Goal: Use online tool/utility: Utilize a website feature to perform a specific function

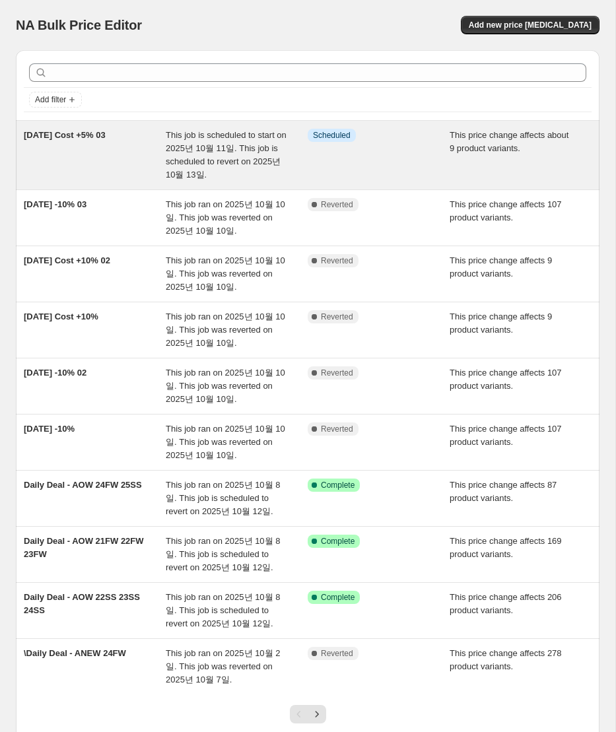
click at [123, 160] on div "[DATE] Cost +5% 03" at bounding box center [95, 155] width 142 height 53
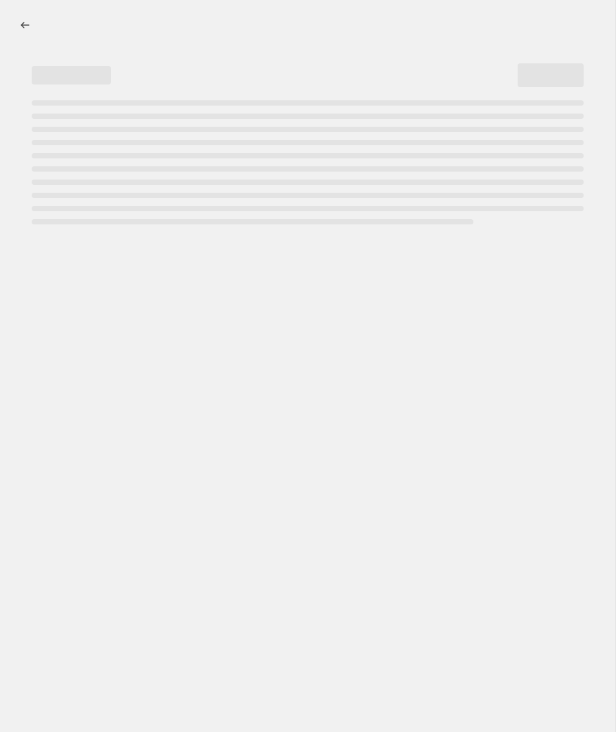
select select "margin"
select select "no_change"
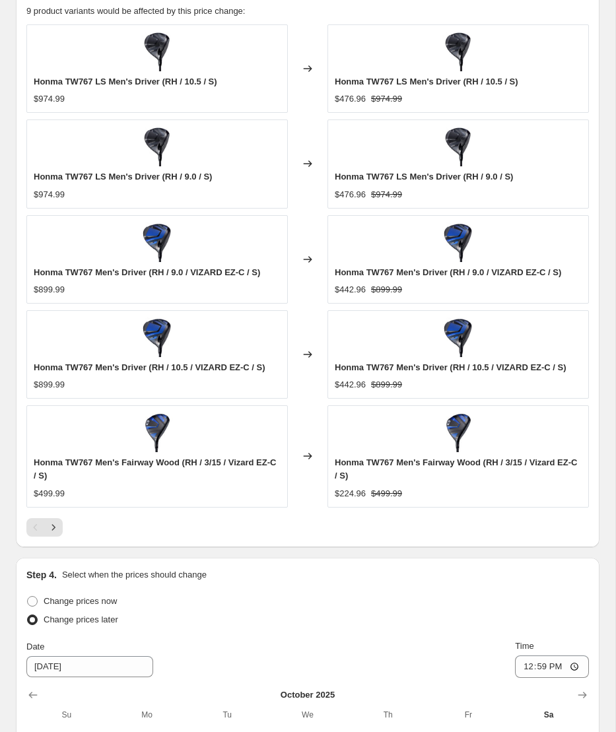
scroll to position [1653, 0]
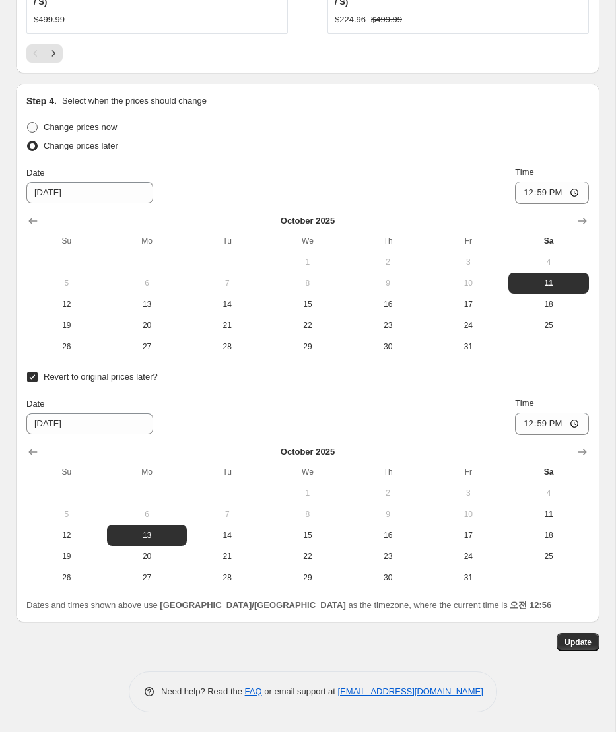
click at [32, 131] on span at bounding box center [32, 127] width 11 height 11
click at [28, 123] on input "Change prices now" at bounding box center [27, 122] width 1 height 1
radio input "true"
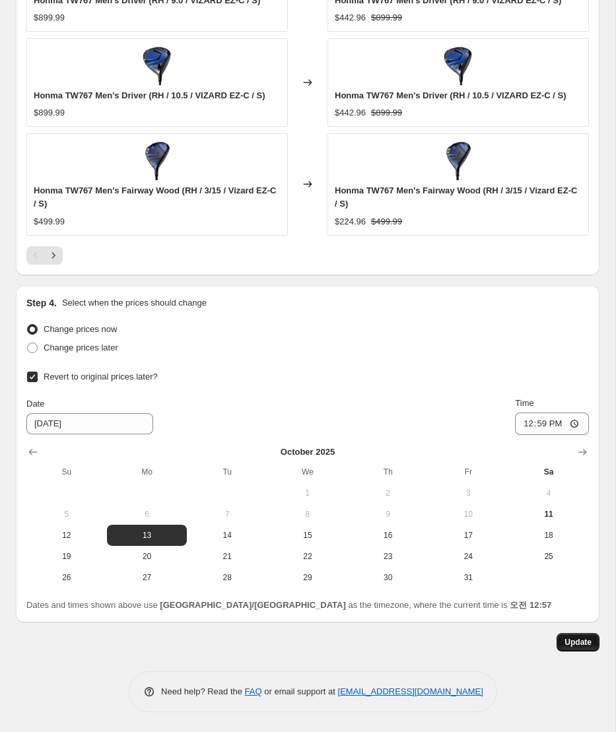
click at [577, 643] on span "Update" at bounding box center [577, 642] width 27 height 11
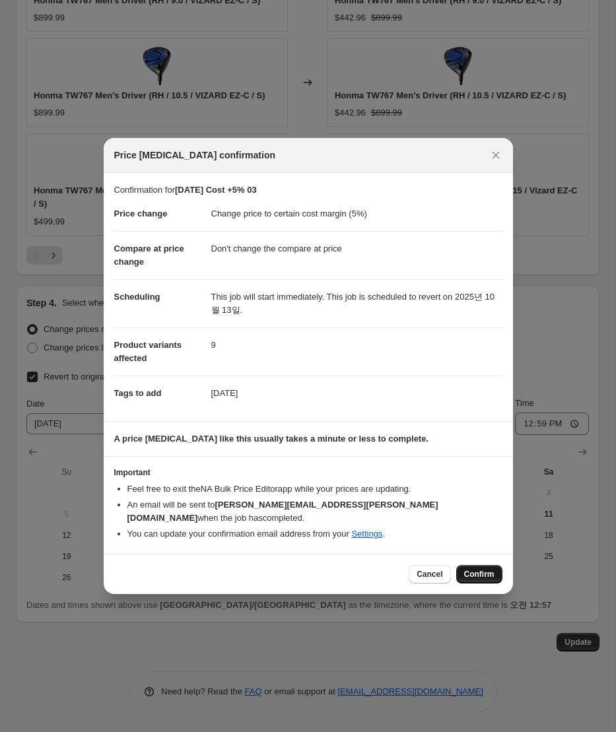
click at [485, 569] on span "Confirm" at bounding box center [479, 574] width 30 height 11
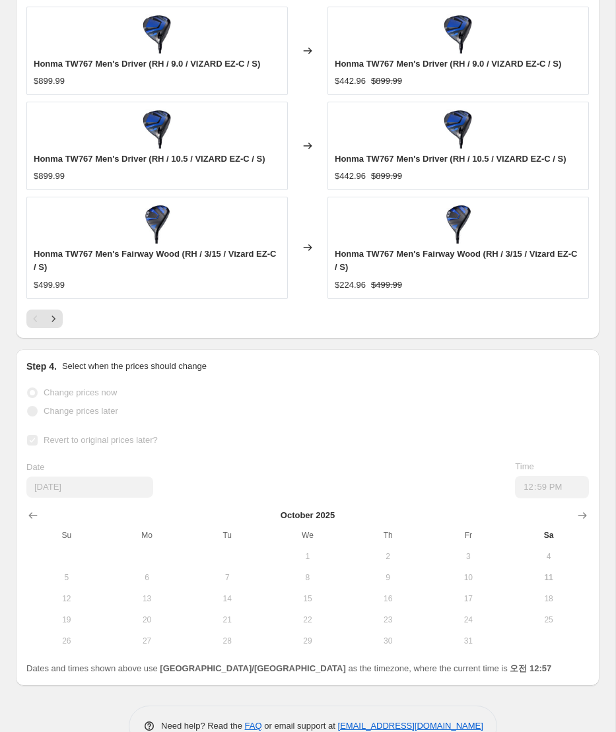
scroll to position [1436, 0]
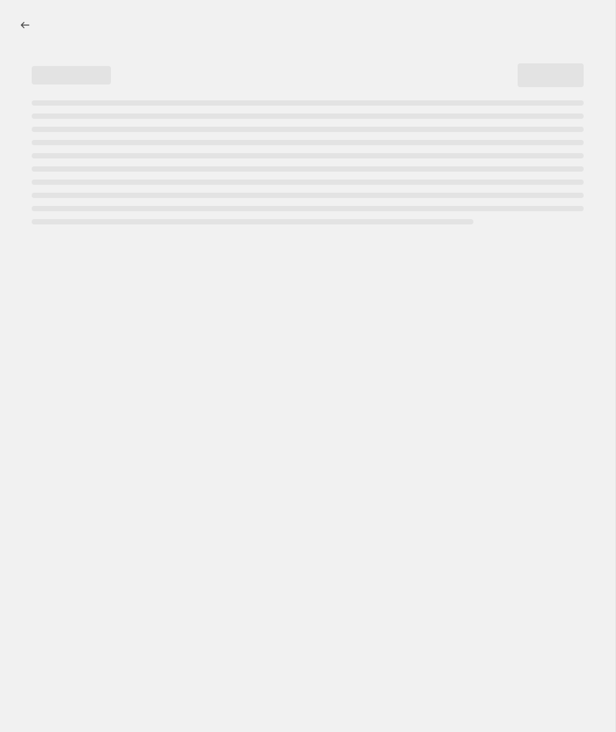
select select "margin"
select select "no_change"
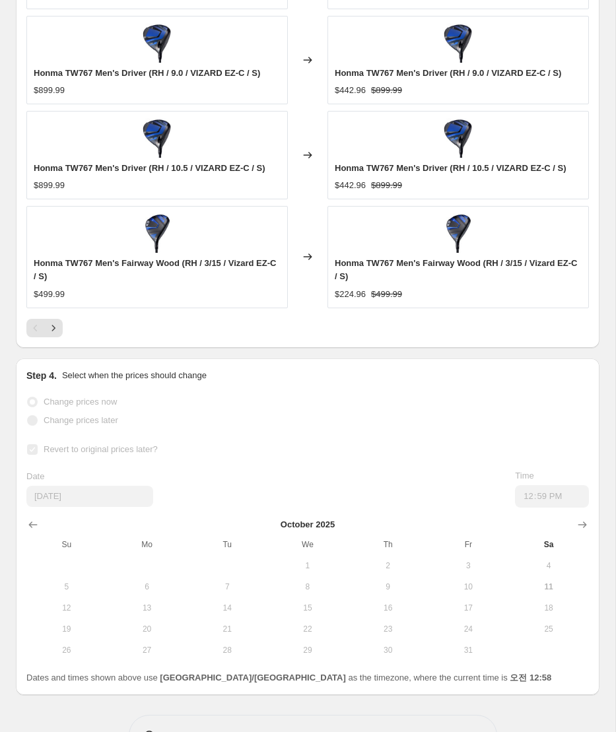
scroll to position [0, 0]
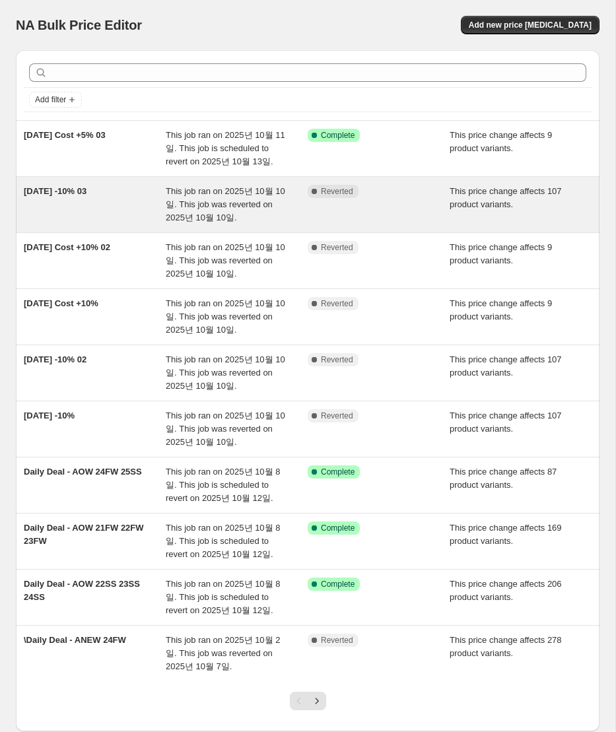
click at [255, 210] on div "This job ran on 2025년 10월 10일. This job was reverted on 2025년 10월 10일." at bounding box center [237, 205] width 142 height 40
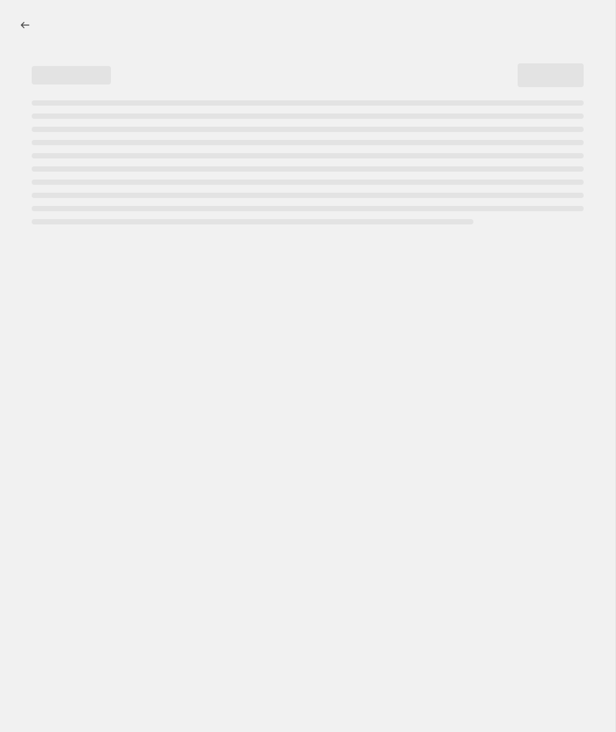
select select "margin"
select select "no_change"
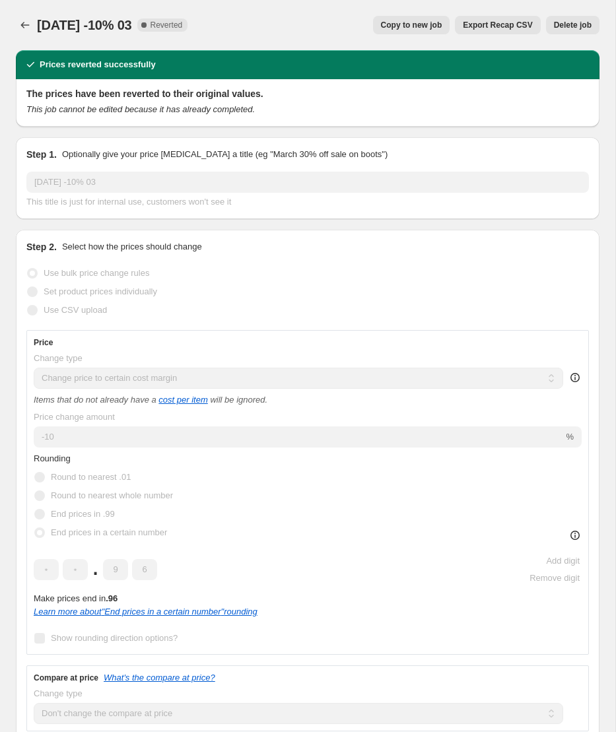
click at [415, 32] on button "Copy to new job" at bounding box center [411, 25] width 77 height 18
select select "margin"
select select "no_change"
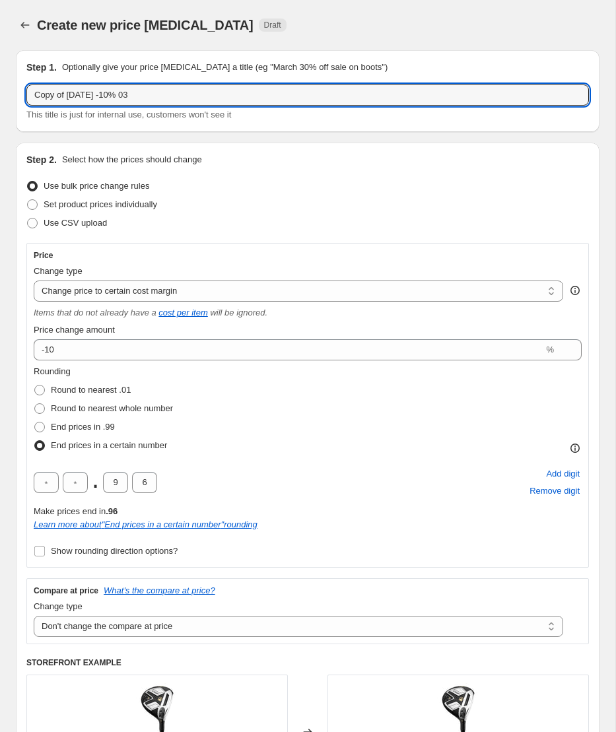
drag, startPoint x: 69, startPoint y: 96, endPoint x: 22, endPoint y: 96, distance: 46.9
click at [22, 96] on div "Step 1. Optionally give your price [MEDICAL_DATA] a title (eg "March 30% off sa…" at bounding box center [308, 91] width 584 height 82
click at [174, 96] on input "[DATE] -10% 03" at bounding box center [307, 94] width 562 height 21
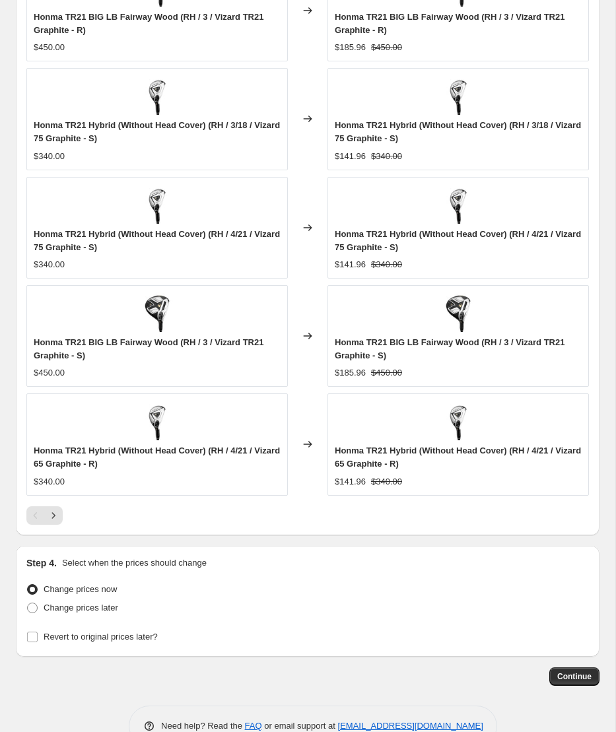
scroll to position [1211, 0]
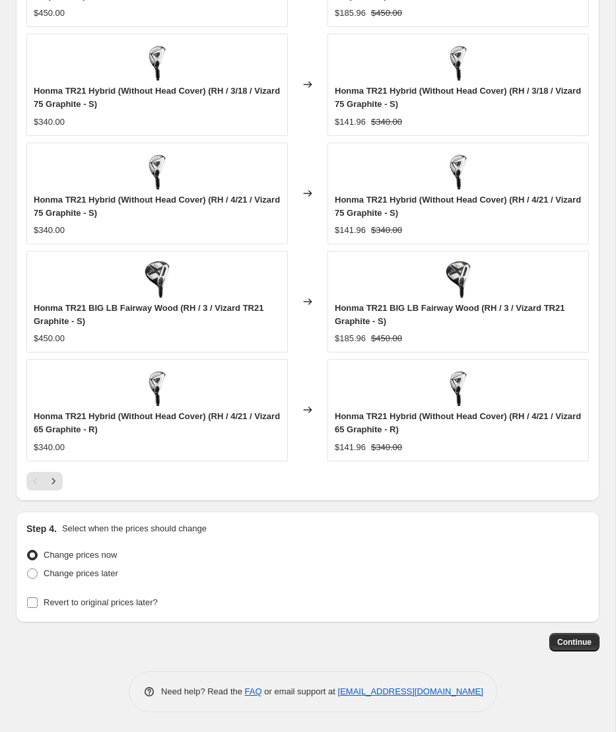
type input "[DATE] -10% 04"
click at [117, 605] on span "Revert to original prices later?" at bounding box center [101, 602] width 114 height 10
click at [38, 605] on input "Revert to original prices later?" at bounding box center [32, 602] width 11 height 11
checkbox input "true"
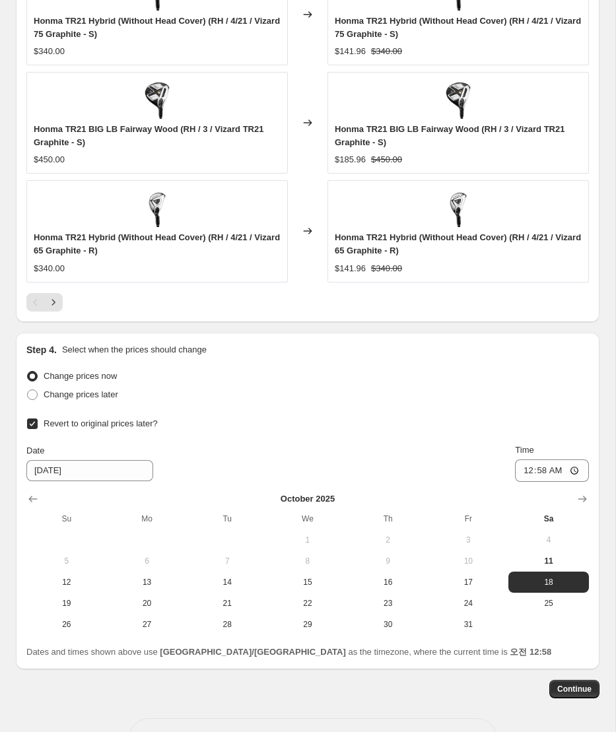
scroll to position [1436, 0]
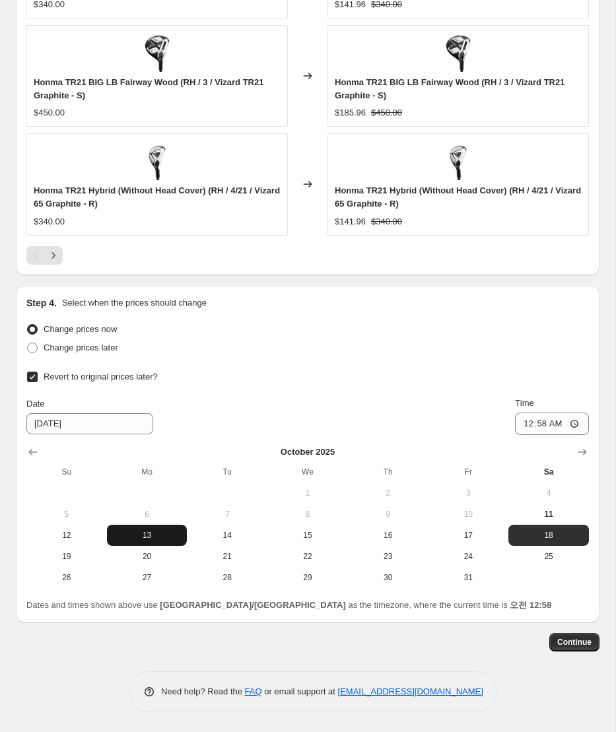
click at [144, 538] on span "13" at bounding box center [147, 535] width 70 height 11
type input "[DATE]"
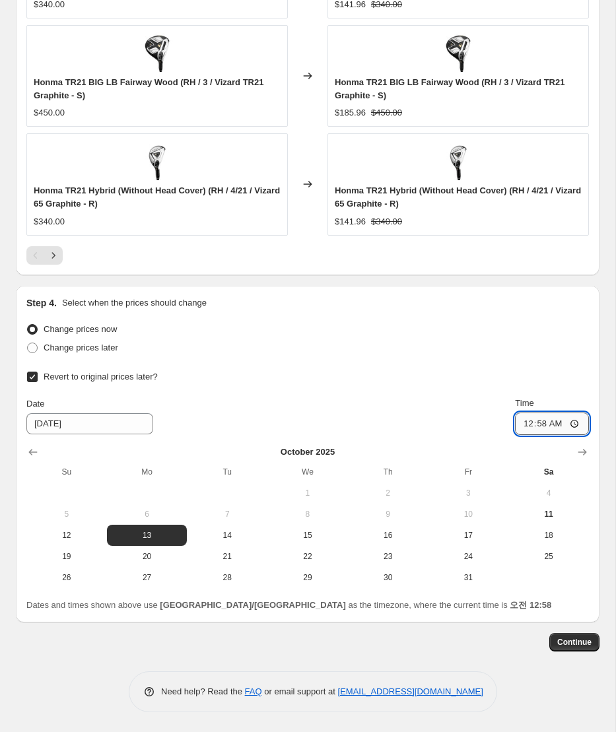
click at [575, 426] on input "00:58" at bounding box center [552, 424] width 74 height 22
type input "12:58"
click at [569, 637] on span "Continue" at bounding box center [574, 642] width 34 height 11
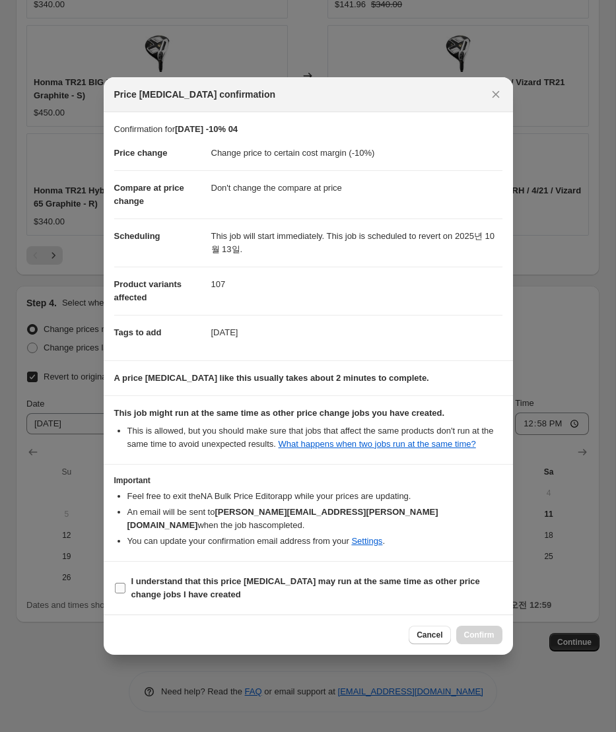
click at [275, 589] on span "I understand that this price [MEDICAL_DATA] may run at the same time as other p…" at bounding box center [316, 588] width 371 height 26
click at [125, 589] on input "I understand that this price [MEDICAL_DATA] may run at the same time as other p…" at bounding box center [120, 588] width 11 height 11
checkbox input "true"
click at [482, 638] on span "Confirm" at bounding box center [479, 635] width 30 height 11
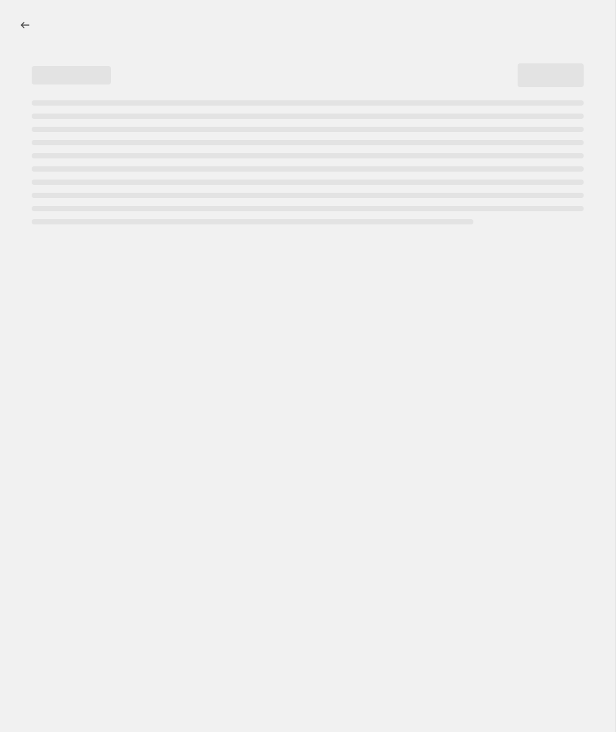
select select "margin"
select select "no_change"
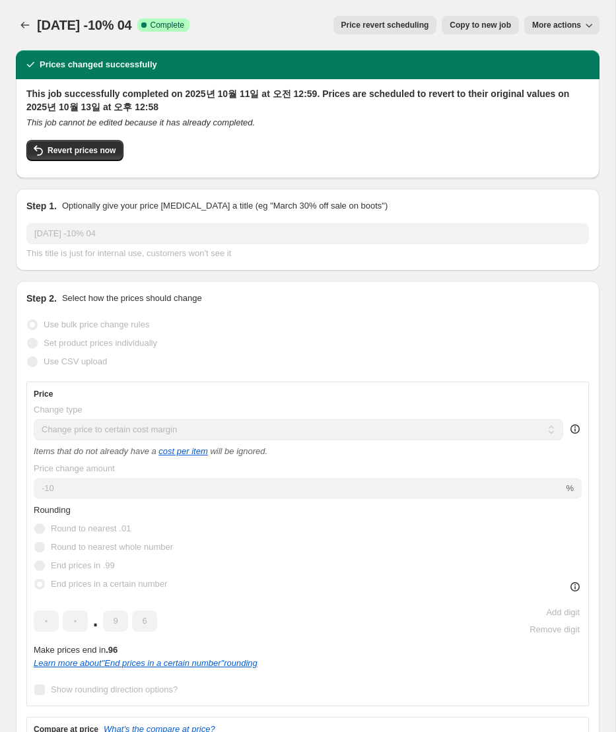
click at [32, 34] on div "[DATE] -10% 04. This page is ready [DATE] -10% 04 Success Complete Complete Pri…" at bounding box center [308, 25] width 584 height 50
click at [28, 24] on icon "Price change jobs" at bounding box center [24, 24] width 13 height 13
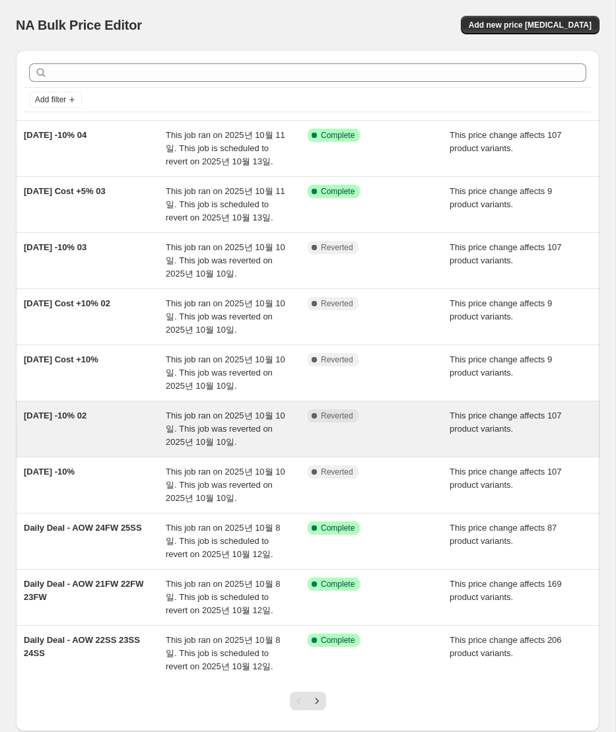
click at [379, 429] on div "Complete Reverted" at bounding box center [379, 429] width 142 height 40
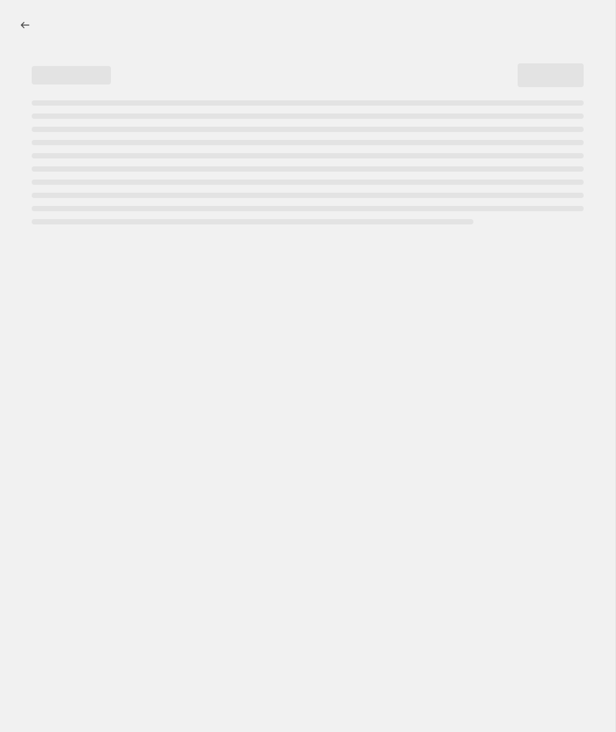
select select "margin"
select select "no_change"
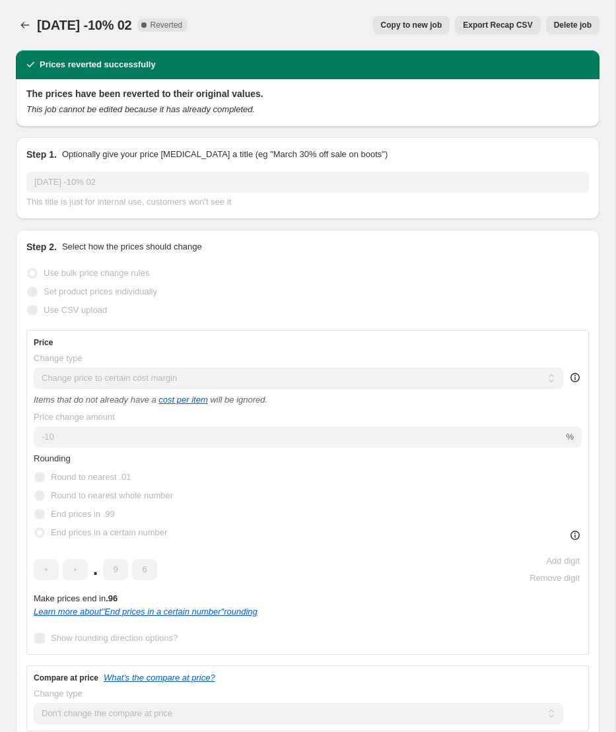
click at [568, 26] on span "Delete job" at bounding box center [573, 25] width 38 height 11
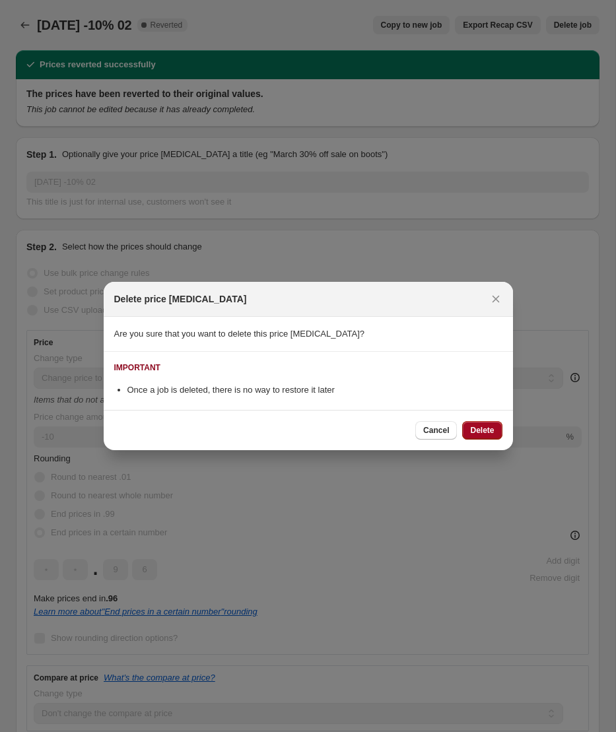
click at [478, 434] on span "Delete" at bounding box center [482, 430] width 24 height 11
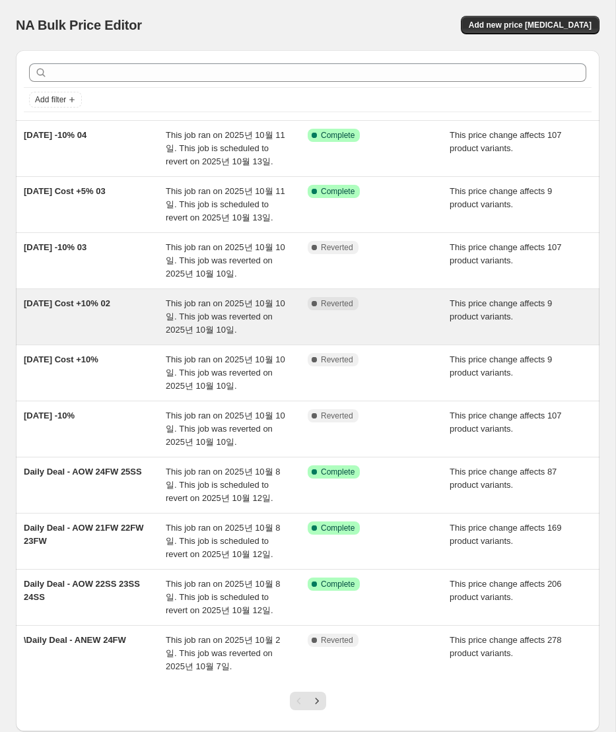
click at [296, 327] on div "This job ran on 2025년 10월 10일. This job was reverted on 2025년 10월 10일." at bounding box center [237, 317] width 142 height 40
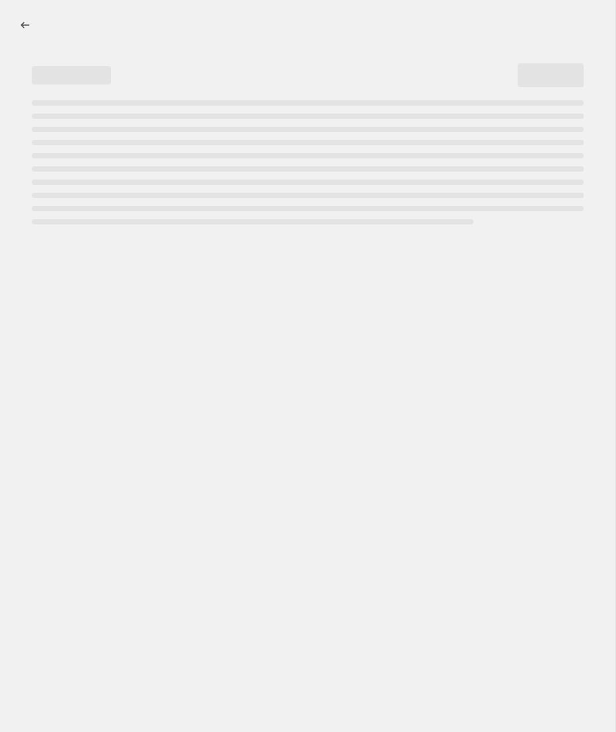
select select "margin"
select select "no_change"
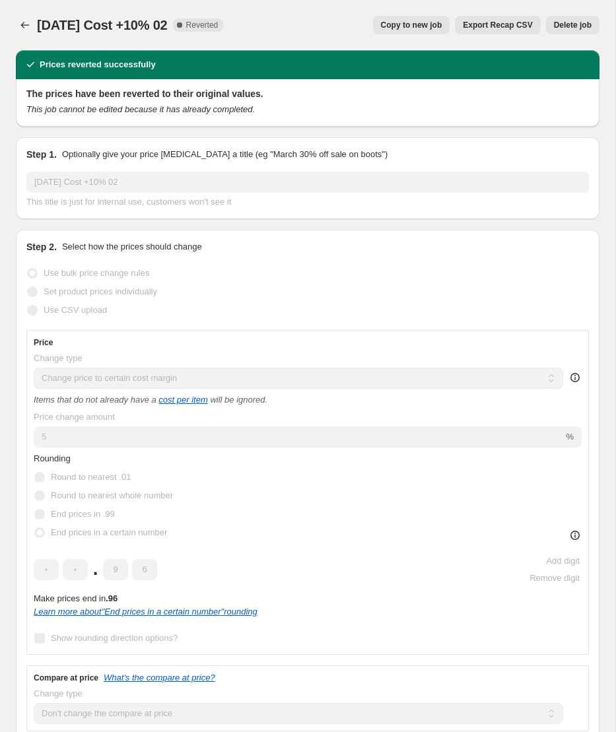
click at [559, 26] on span "Delete job" at bounding box center [573, 25] width 38 height 11
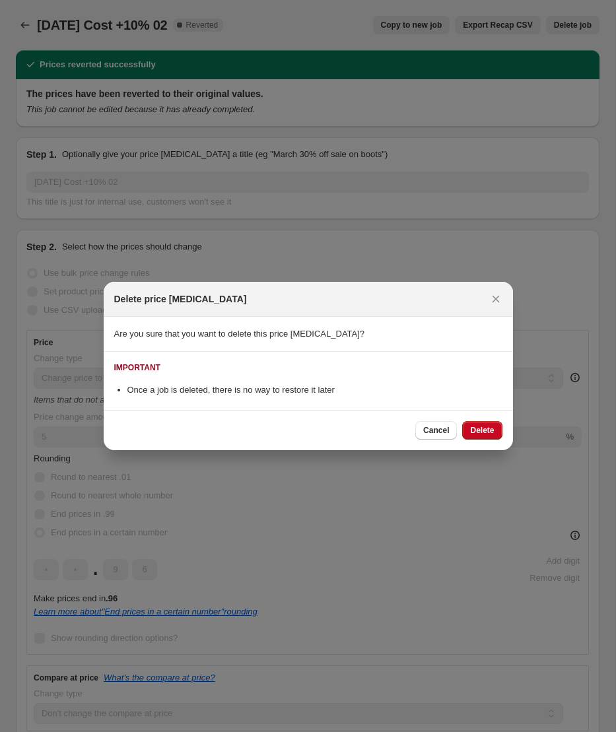
click at [477, 415] on div "Cancel Delete" at bounding box center [308, 430] width 409 height 40
click at [478, 421] on button "Delete" at bounding box center [482, 430] width 40 height 18
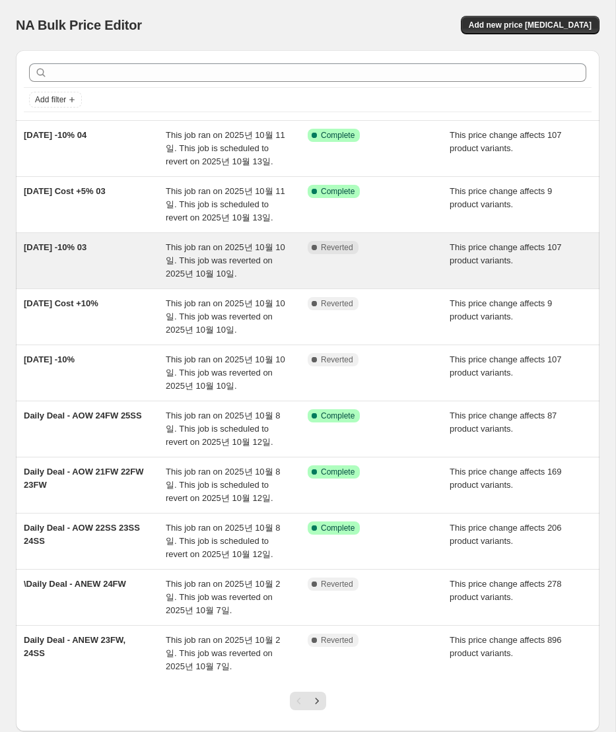
click at [278, 262] on div "This job ran on 2025년 10월 10일. This job was reverted on 2025년 10월 10일." at bounding box center [237, 261] width 142 height 40
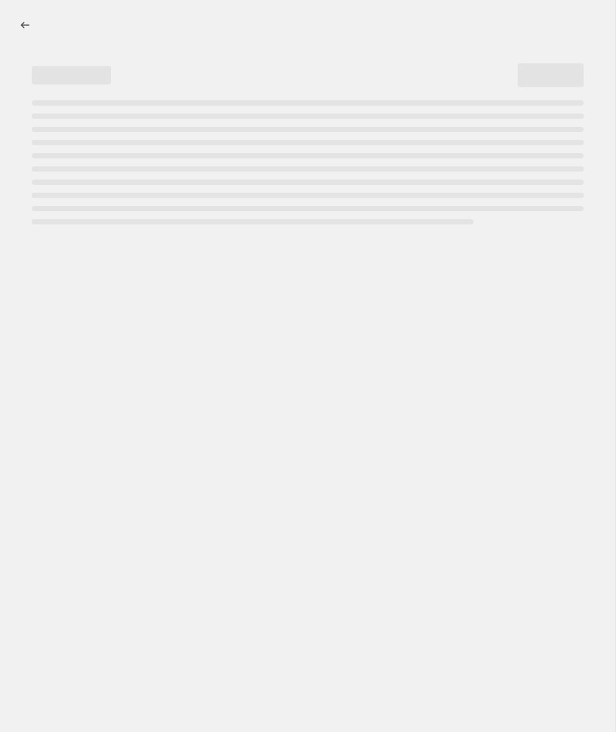
select select "margin"
select select "no_change"
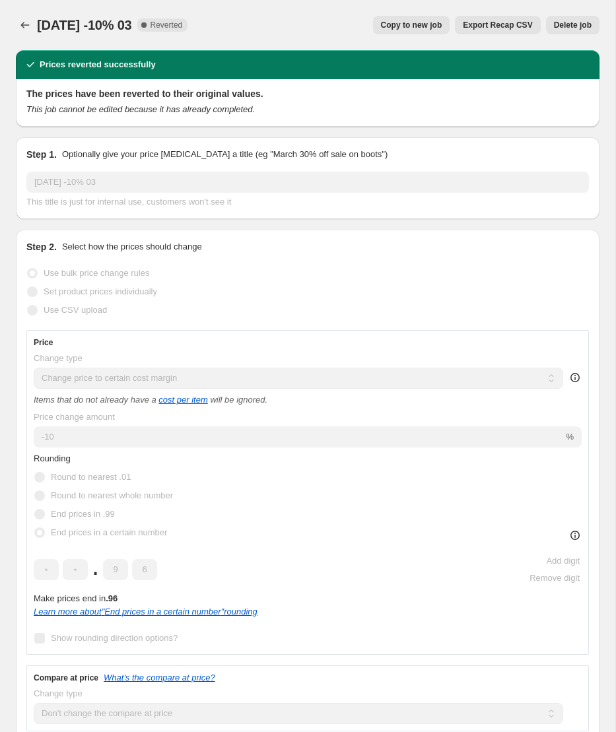
click at [562, 26] on span "Delete job" at bounding box center [573, 25] width 38 height 11
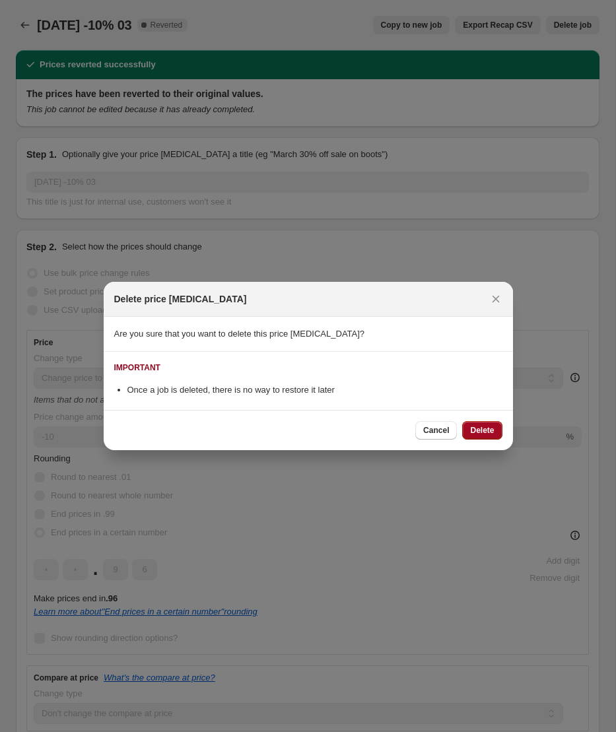
click at [480, 428] on span "Delete" at bounding box center [482, 430] width 24 height 11
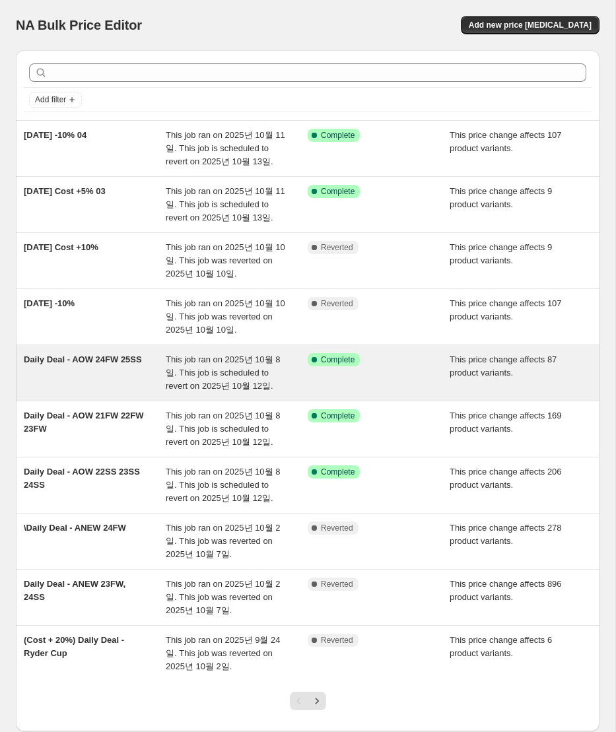
click at [304, 372] on div "This job ran on 2025년 10월 8일. This job is scheduled to revert on 2025년 10월 12일." at bounding box center [237, 373] width 142 height 40
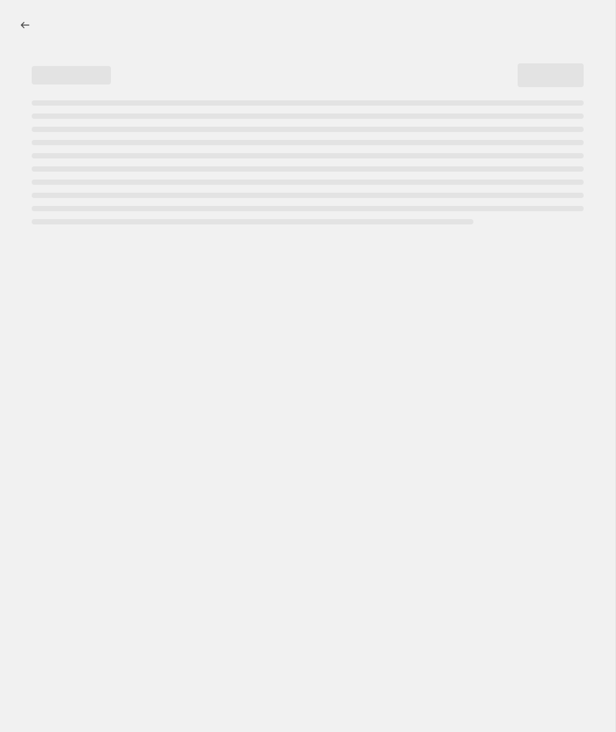
select select "margin"
select select "no_change"
select select "collection"
